Goal: Find specific page/section: Find specific page/section

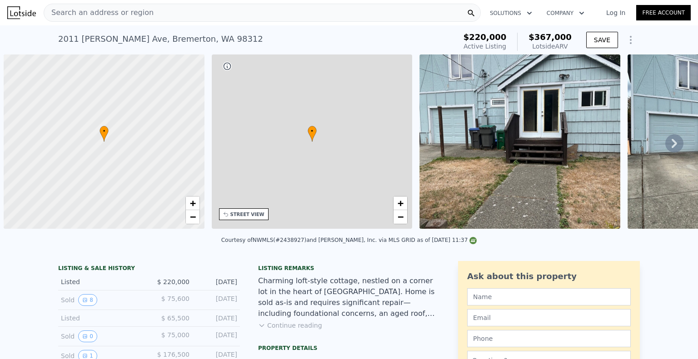
scroll to position [0, 4]
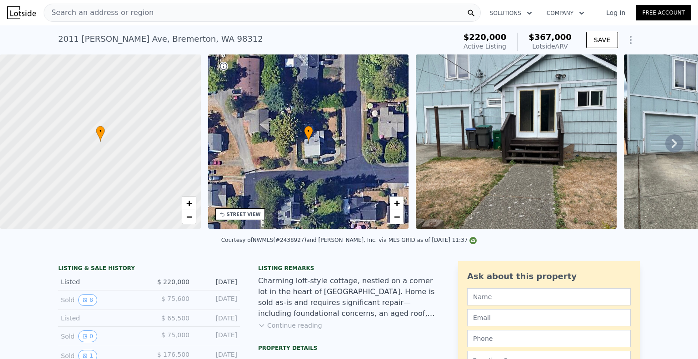
click at [130, 17] on span "Search an address or region" at bounding box center [98, 12] width 109 height 11
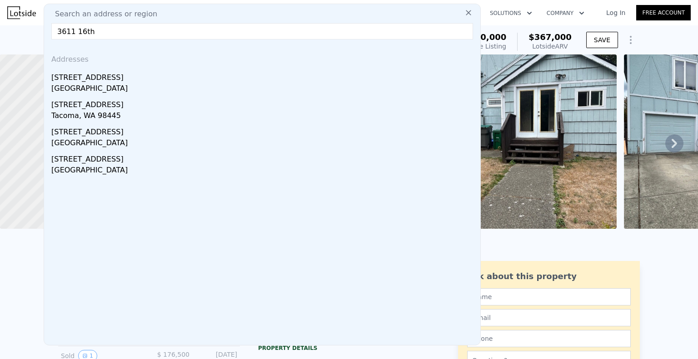
drag, startPoint x: 98, startPoint y: 33, endPoint x: 40, endPoint y: 25, distance: 58.2
click at [40, 25] on nav "Search an address or region Search an address or region 3611 16th Addresses 233…" at bounding box center [349, 12] width 698 height 25
paste input "110 11th St, Bremerton, WA 98312"
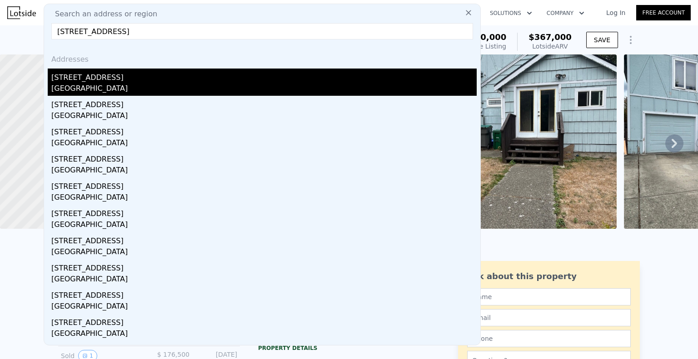
type input "3110 11th St, Bremerton, WA 98312"
click at [118, 79] on div "3110 11th St" at bounding box center [263, 76] width 425 height 15
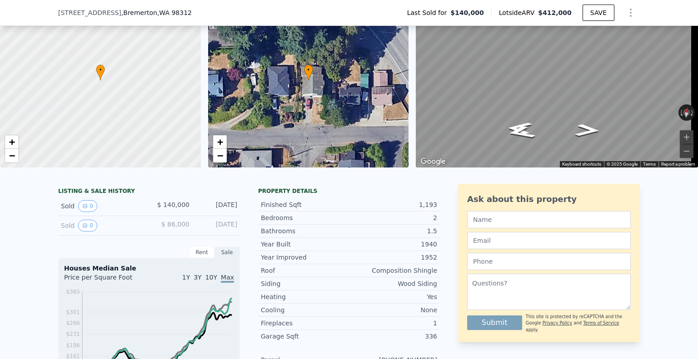
scroll to position [111, 0]
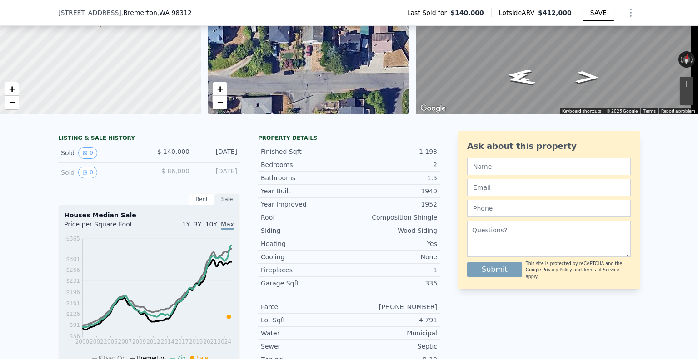
click at [458, 273] on div "Ask about this property Submit This site is protected by reCAPTCHA and the Goog…" at bounding box center [549, 210] width 182 height 159
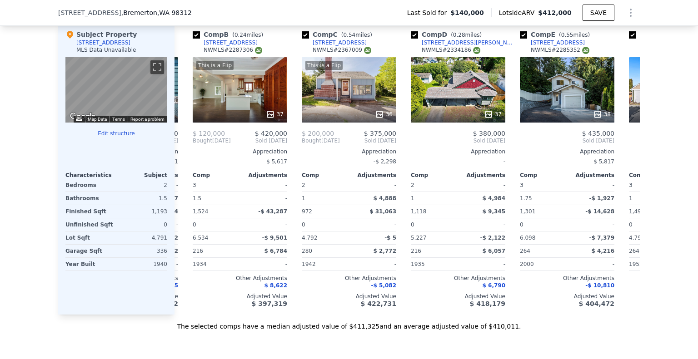
scroll to position [0, 103]
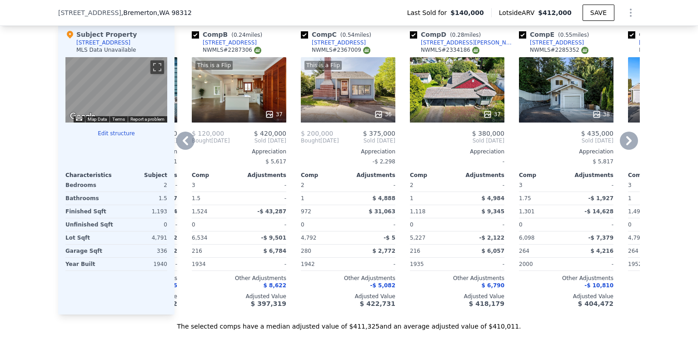
click at [341, 46] on div "[STREET_ADDRESS]" at bounding box center [339, 42] width 54 height 7
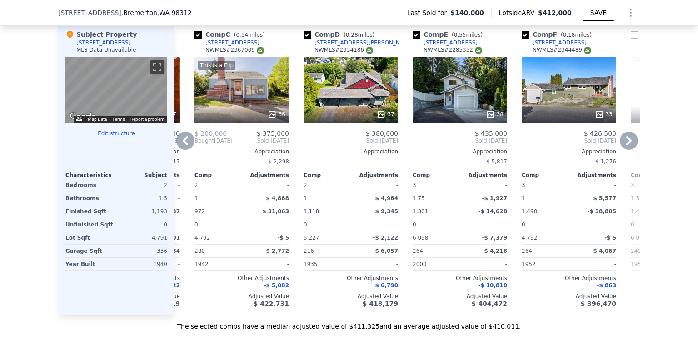
scroll to position [0, 0]
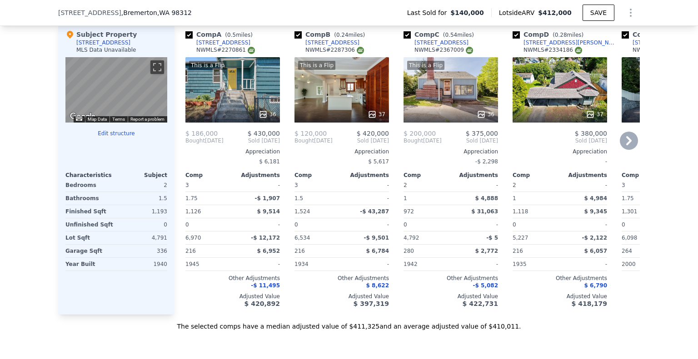
click at [436, 46] on div "[STREET_ADDRESS]" at bounding box center [441, 42] width 54 height 7
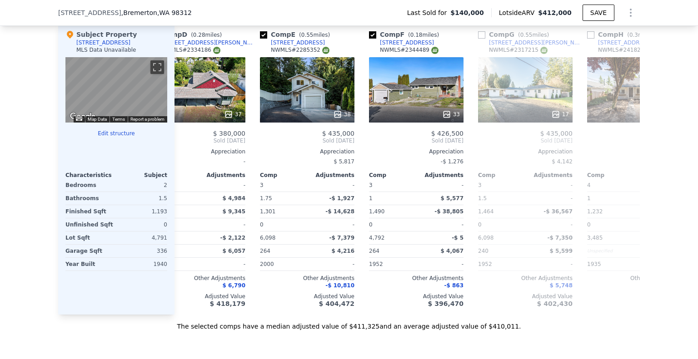
scroll to position [0, 361]
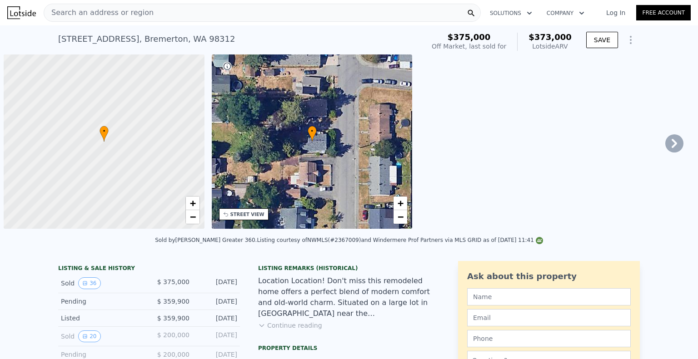
scroll to position [0, 4]
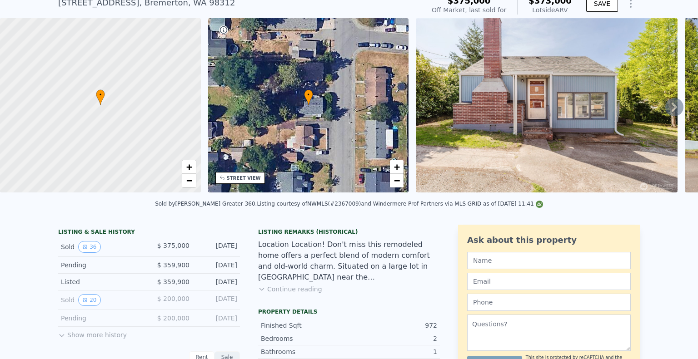
scroll to position [2, 0]
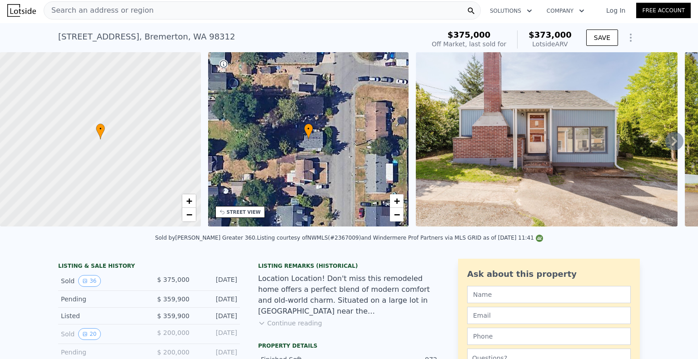
click at [671, 146] on icon at bounding box center [673, 141] width 5 height 9
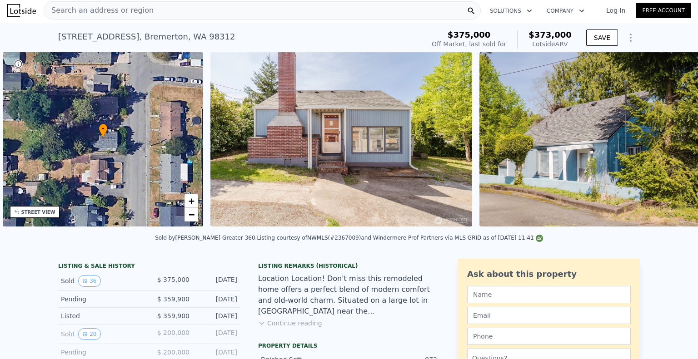
scroll to position [0, 211]
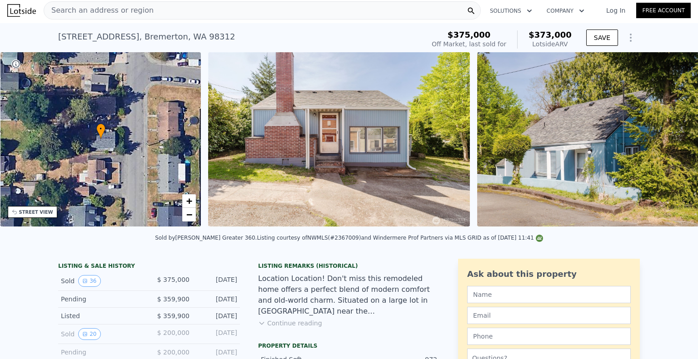
click at [668, 146] on img at bounding box center [608, 139] width 262 height 174
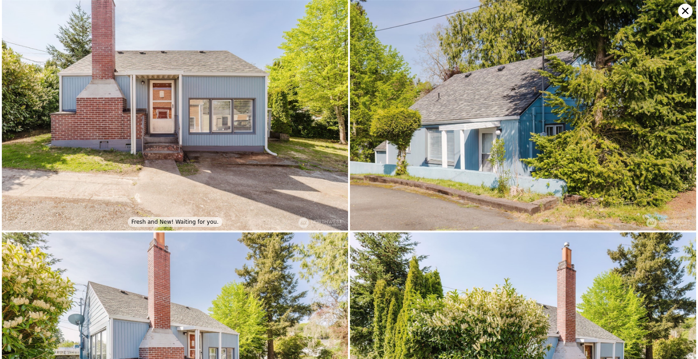
click at [668, 146] on img at bounding box center [523, 115] width 346 height 231
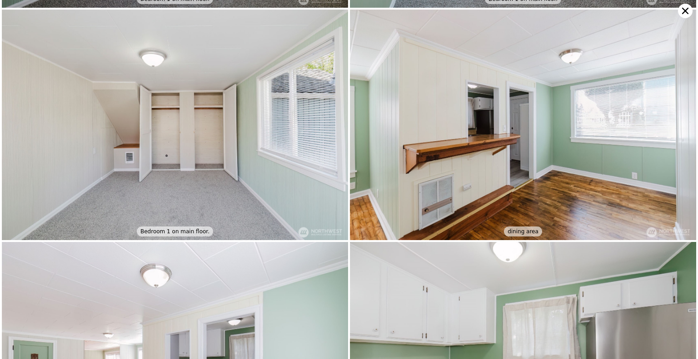
scroll to position [1611, 0]
